Goal: Transaction & Acquisition: Book appointment/travel/reservation

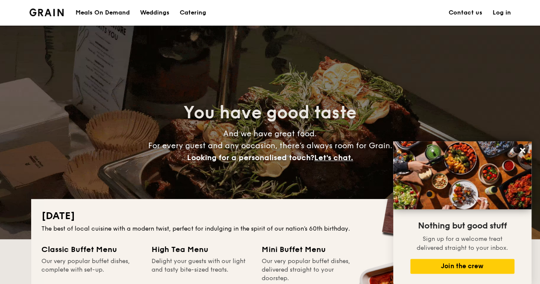
click at [108, 13] on div "Meals On Demand" at bounding box center [103, 13] width 54 height 26
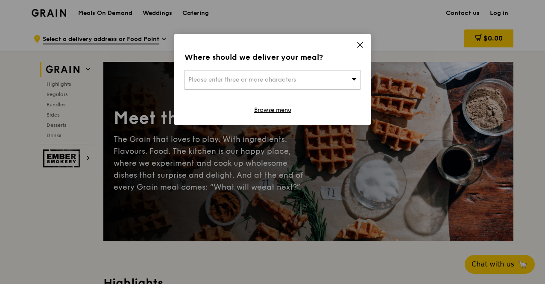
click at [358, 42] on icon at bounding box center [360, 45] width 8 height 8
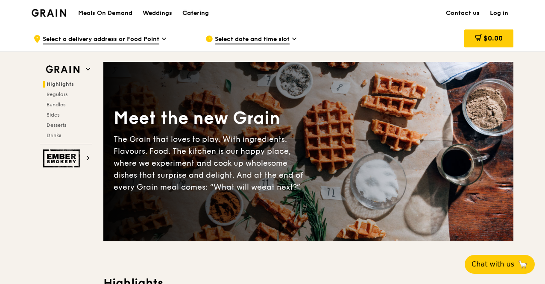
click at [190, 12] on div "Catering" at bounding box center [195, 13] width 26 height 26
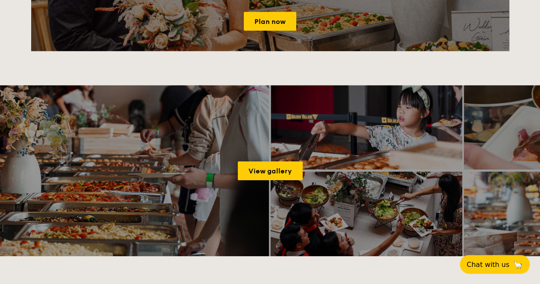
scroll to position [1407, 0]
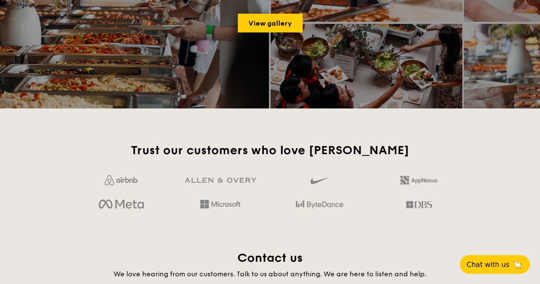
click at [495, 191] on div "Trust our customers who love [PERSON_NAME]" at bounding box center [270, 179] width 478 height 73
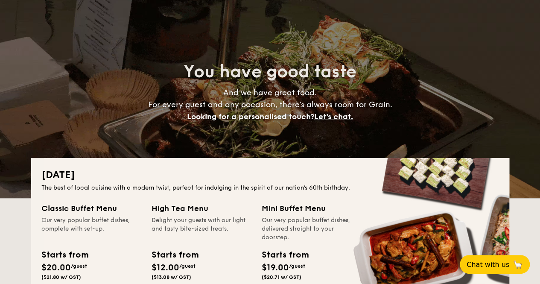
scroll to position [34, 0]
